Goal: Task Accomplishment & Management: Manage account settings

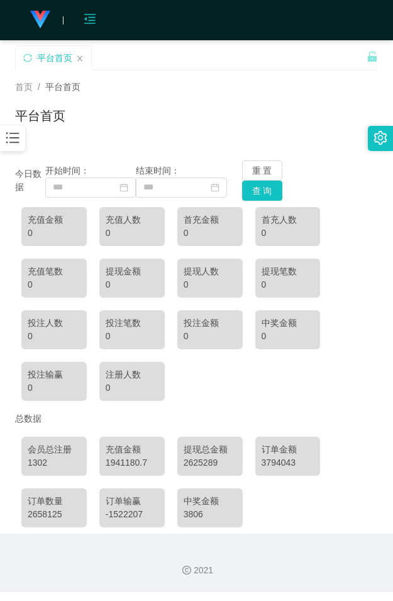
click at [86, 18] on icon "图标: menu-fold" at bounding box center [89, 19] width 11 height 10
click at [66, 20] on div "会员购单 在线人数 0 1 2 3 4 5 6 7 8 9 0 1 2 3 4 5 6 7 8 9 0 1 2 3 4 5 6 7 8 9 0 1 2 3 4…" at bounding box center [196, 20] width 393 height 41
click at [96, 18] on icon "图标: menu-unfold" at bounding box center [90, 19] width 13 height 13
click at [20, 136] on icon "图标: bars" at bounding box center [12, 138] width 16 height 16
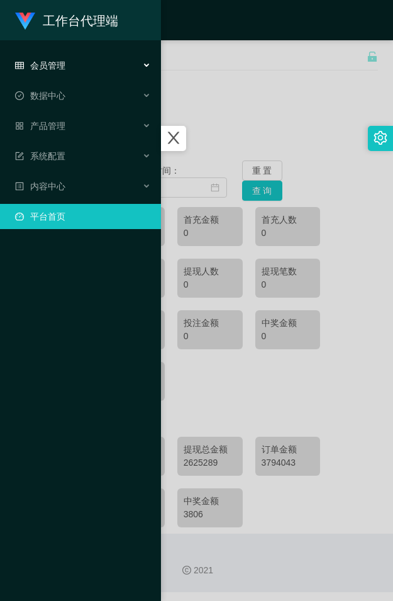
click at [58, 70] on span "会员管理" at bounding box center [40, 65] width 50 height 10
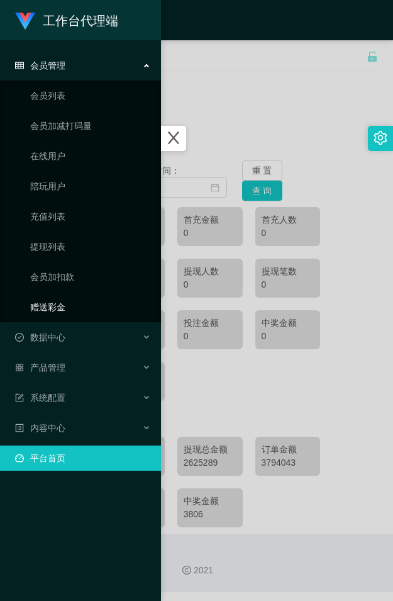
click at [63, 302] on link "赠送彩金" at bounding box center [90, 306] width 121 height 25
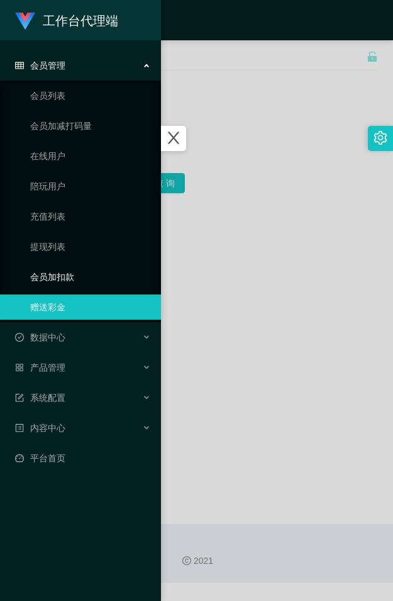
click at [60, 278] on link "会员加扣款" at bounding box center [90, 276] width 121 height 25
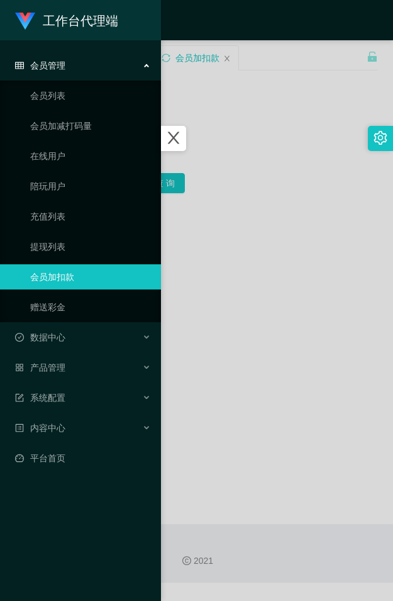
click at [247, 209] on div at bounding box center [196, 300] width 393 height 601
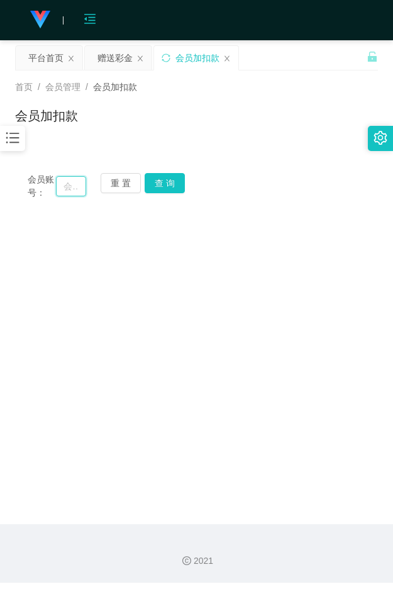
click at [64, 184] on input "text" at bounding box center [71, 186] width 30 height 20
paste input "2980915428"
type input "2980915428"
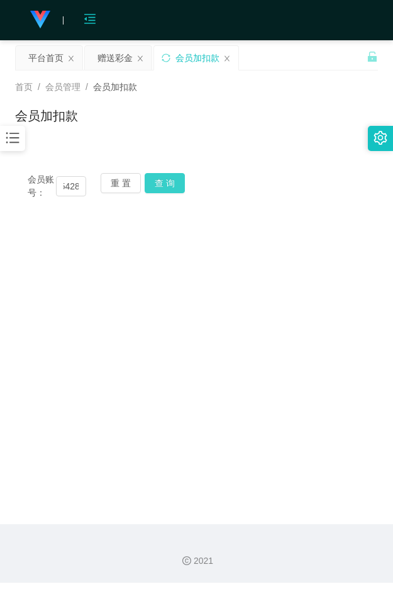
click at [164, 187] on button "查 询" at bounding box center [165, 183] width 40 height 20
click at [164, 187] on button "查 询" at bounding box center [172, 183] width 54 height 20
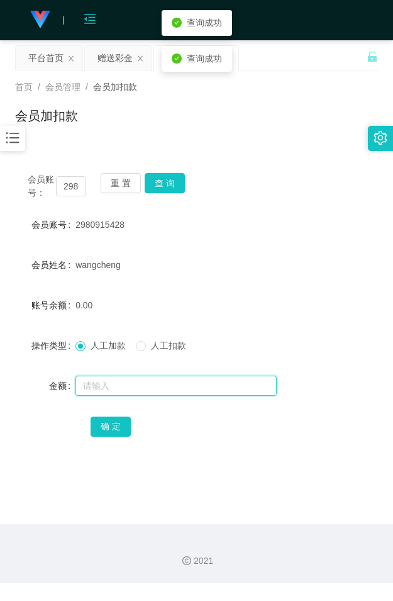
click at [118, 384] on input "text" at bounding box center [175, 385] width 201 height 20
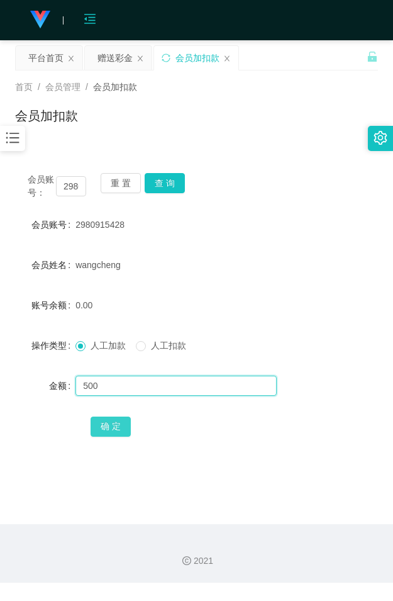
type input "500"
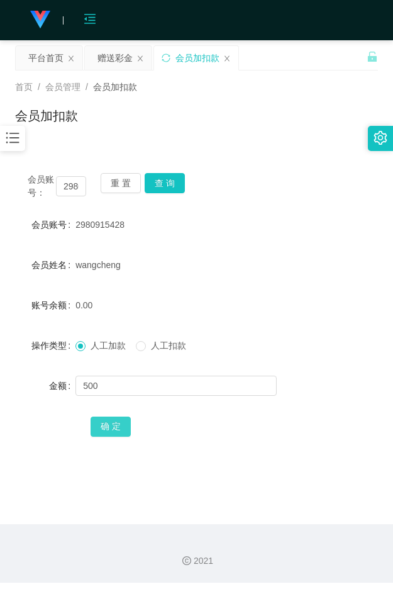
click at [126, 423] on button "确 定" at bounding box center [111, 426] width 40 height 20
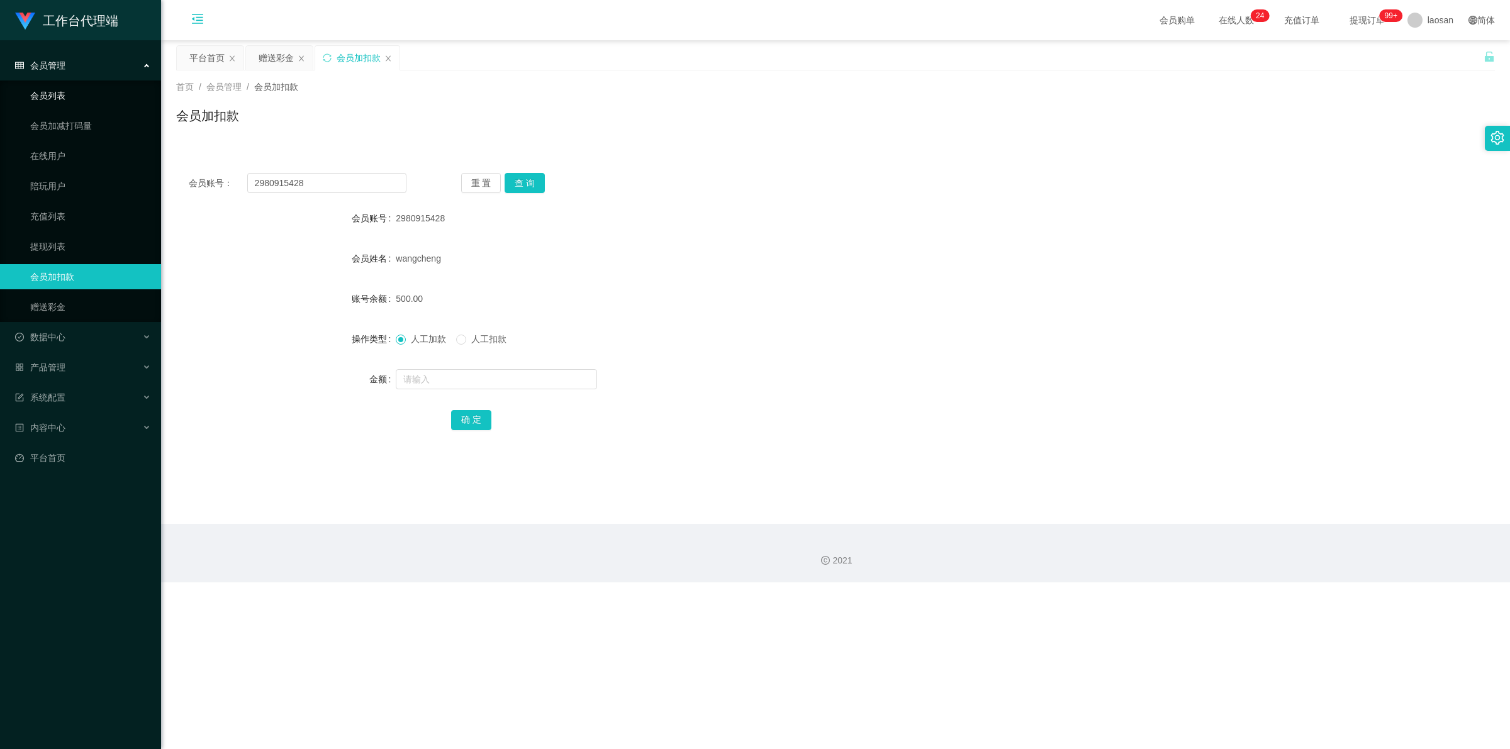
click at [55, 99] on link "会员列表" at bounding box center [90, 95] width 121 height 25
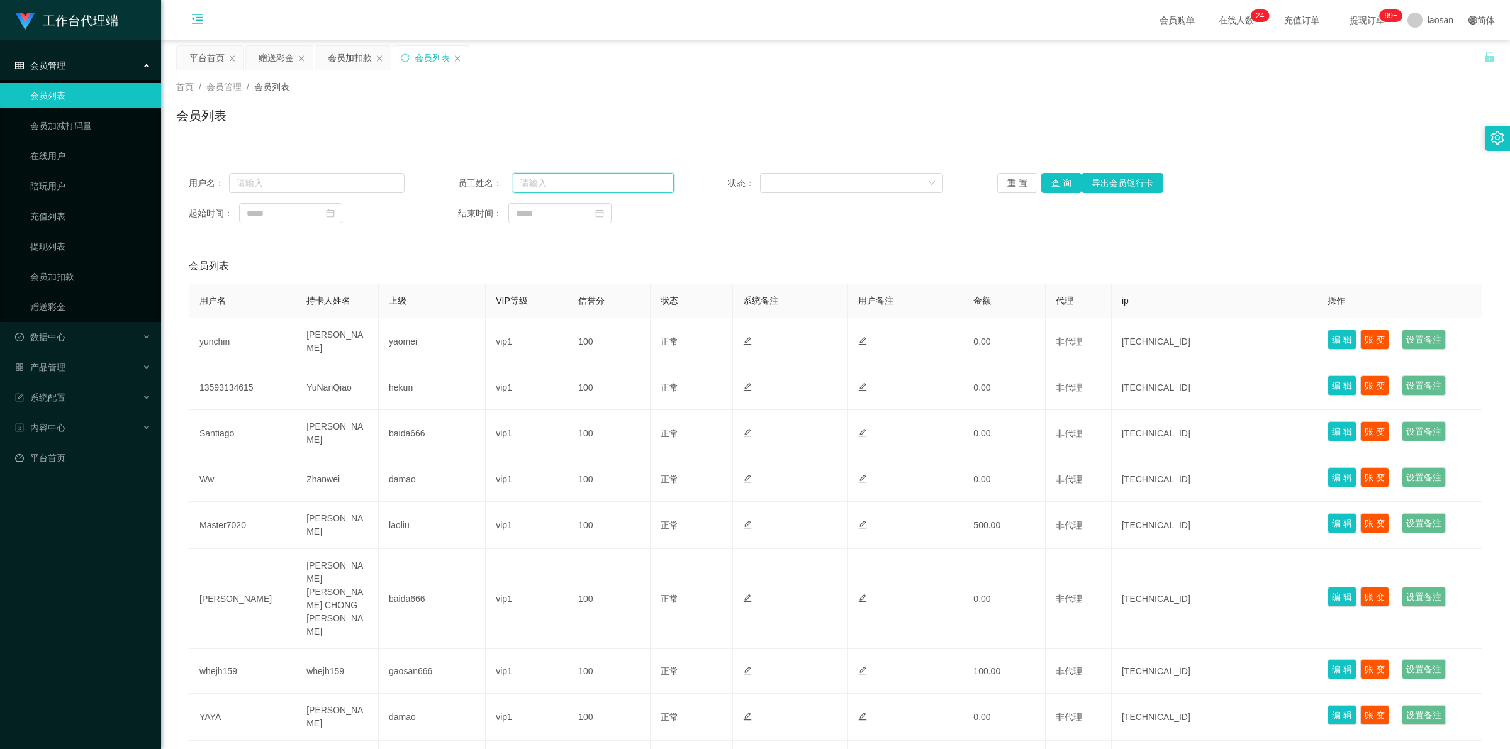
click at [392, 184] on input "text" at bounding box center [593, 183] width 160 height 20
click at [348, 184] on input "text" at bounding box center [316, 183] width 175 height 20
paste input "2980915428"
type input "2980915428"
click at [392, 184] on button "查 询" at bounding box center [1061, 183] width 40 height 20
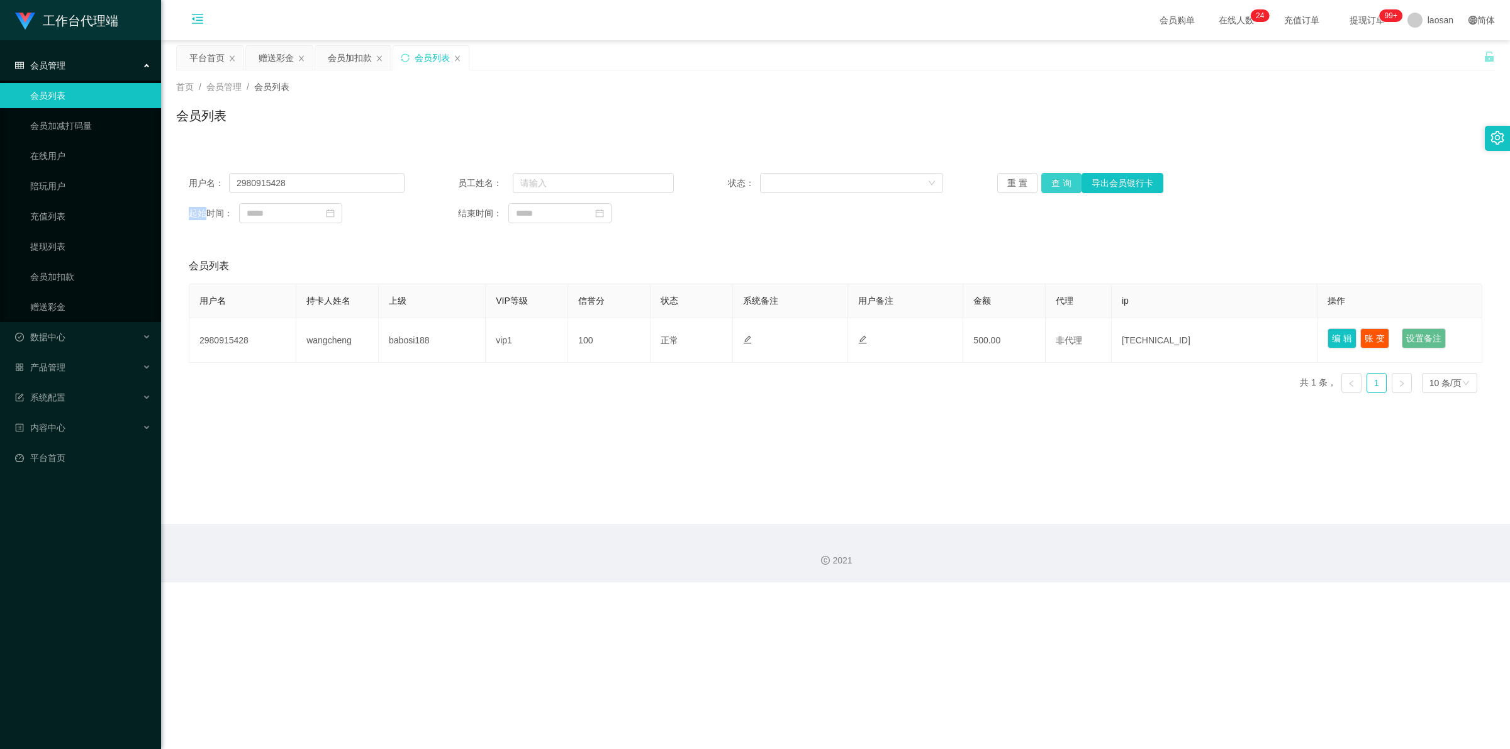
click at [392, 184] on div "重 置 查 询 导出会员银行卡" at bounding box center [1105, 183] width 216 height 20
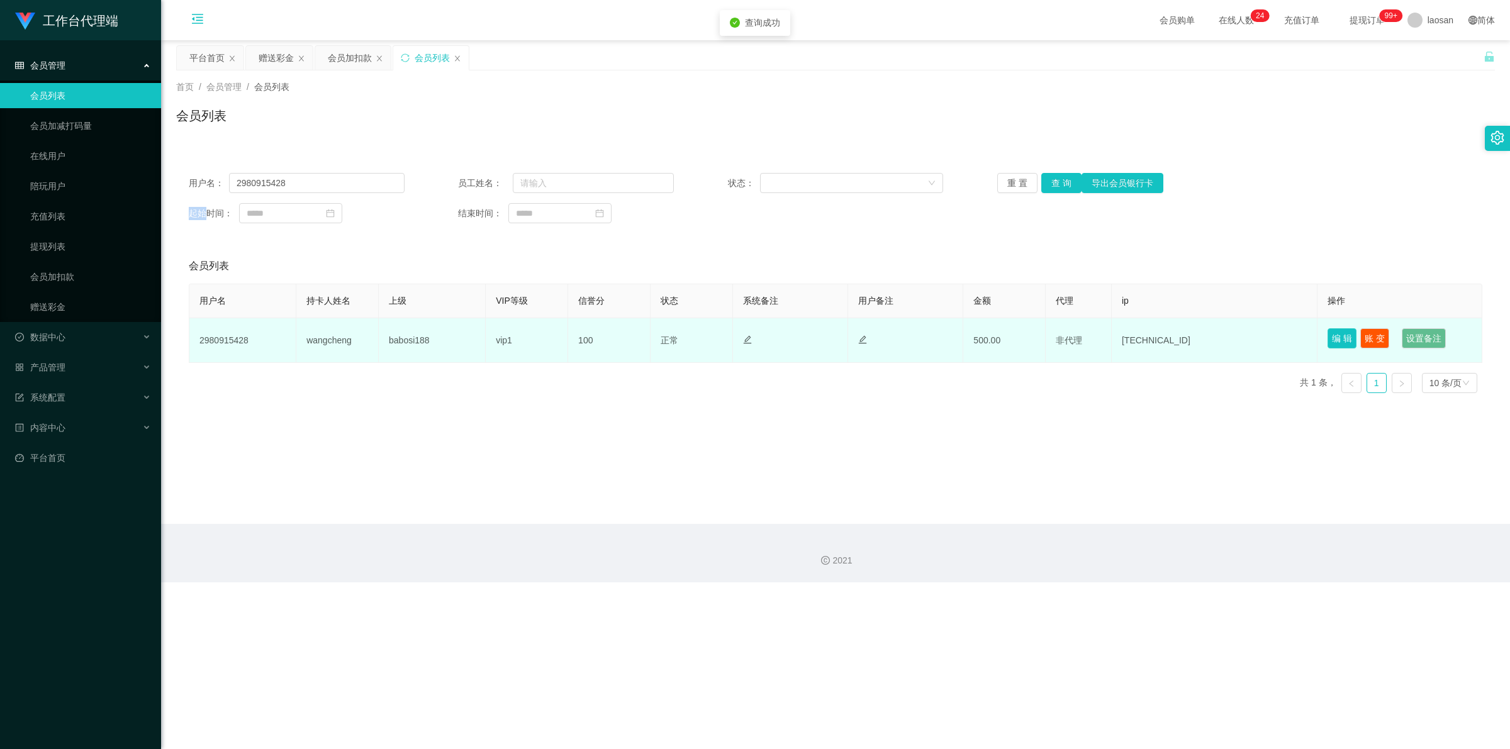
click at [392, 340] on button "编 辑" at bounding box center [1341, 338] width 29 height 20
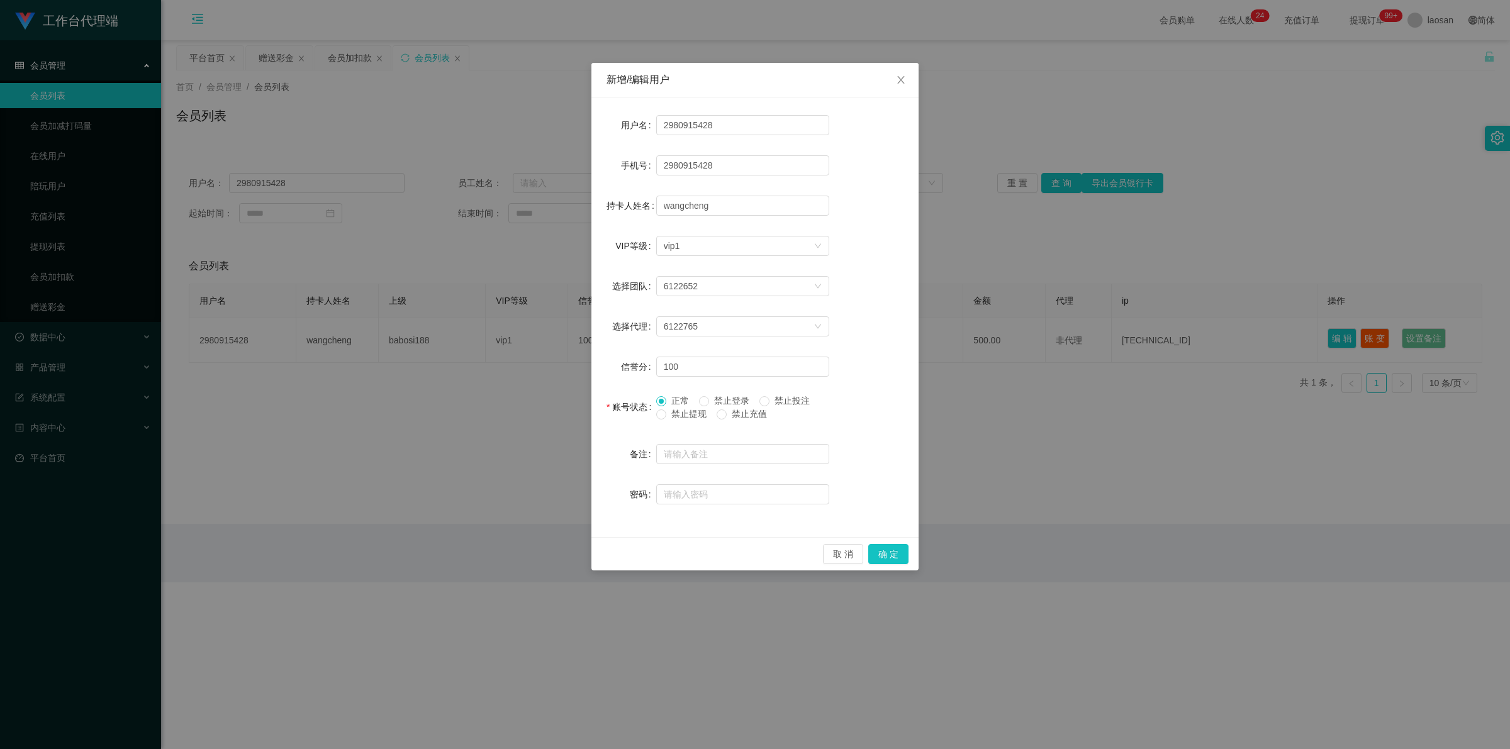
click at [392, 414] on span "禁止提现" at bounding box center [688, 414] width 45 height 10
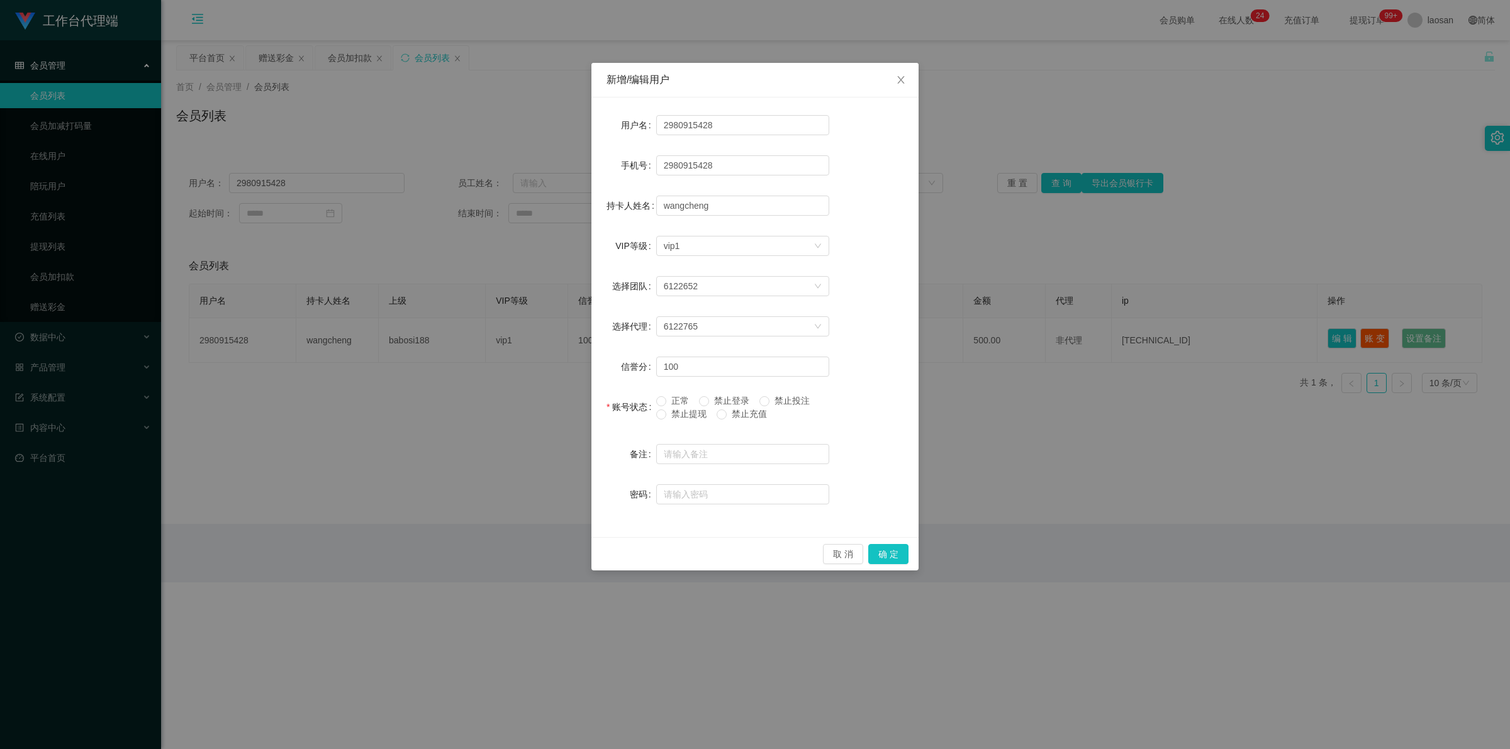
click at [392, 442] on div "备注" at bounding box center [754, 454] width 297 height 25
click at [392, 555] on button "确 定" at bounding box center [888, 554] width 40 height 20
